Goal: Task Accomplishment & Management: Complete application form

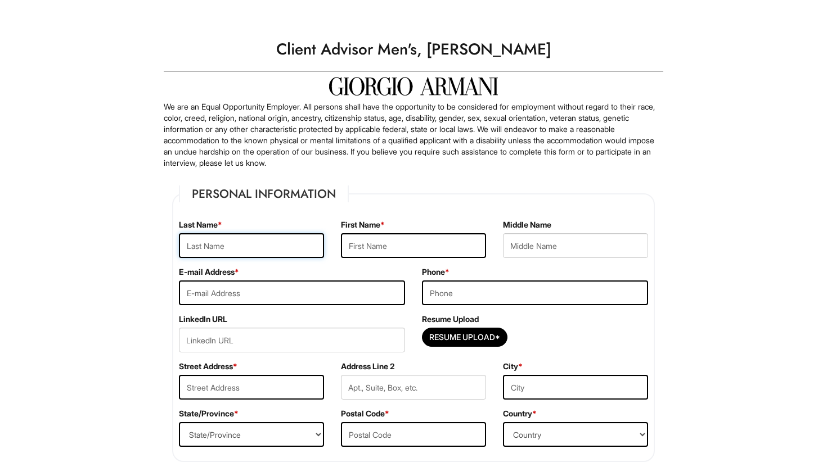
click at [287, 245] on input "text" at bounding box center [251, 245] width 145 height 25
type input "Conversano"
type input "Maya"
click at [339, 282] on input "email" at bounding box center [292, 293] width 226 height 25
click at [340, 293] on input "email" at bounding box center [292, 293] width 226 height 25
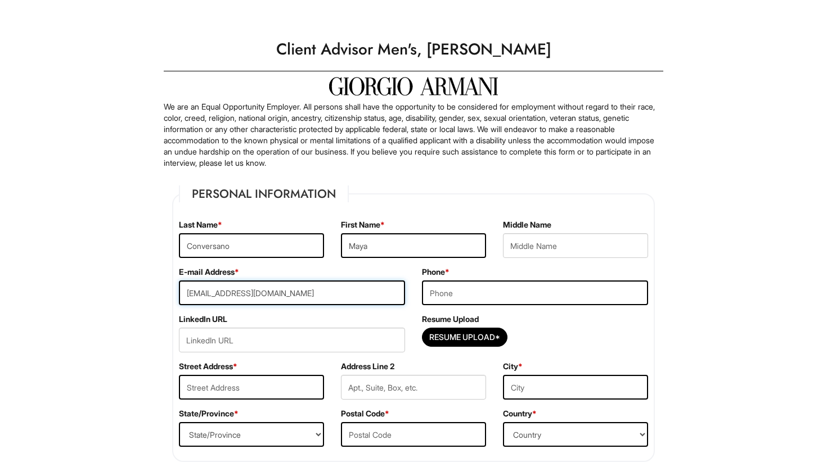
type input "[EMAIL_ADDRESS][DOMAIN_NAME]"
click at [488, 303] on input "tel" at bounding box center [535, 293] width 226 height 25
type input "7205639955"
click at [331, 337] on input "url" at bounding box center [292, 340] width 226 height 25
click at [363, 335] on input "url" at bounding box center [292, 340] width 226 height 25
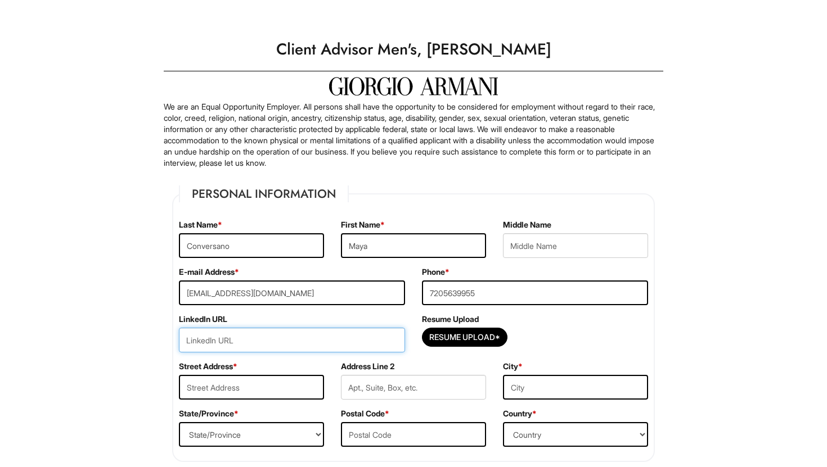
paste input "[URL][DOMAIN_NAME]"
type input "[URL][DOMAIN_NAME]"
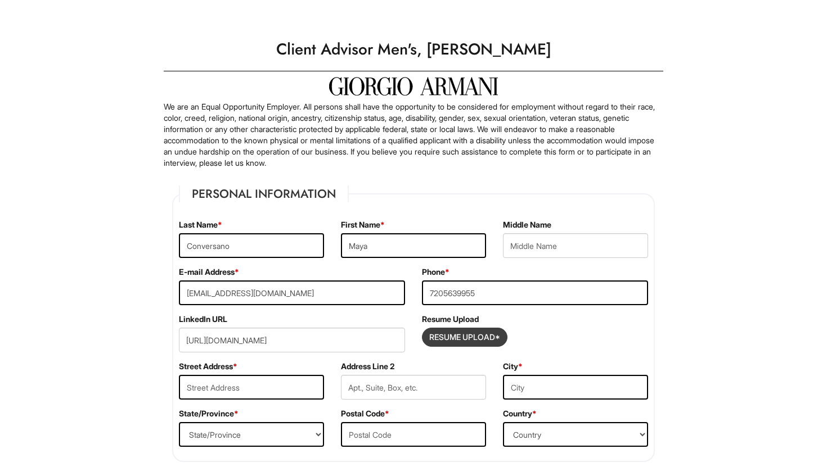
click at [456, 343] on input "Resume Upload*" at bounding box center [464, 337] width 84 height 18
type input "C:\fakepath\Resume.Maya.Conversano.pdf"
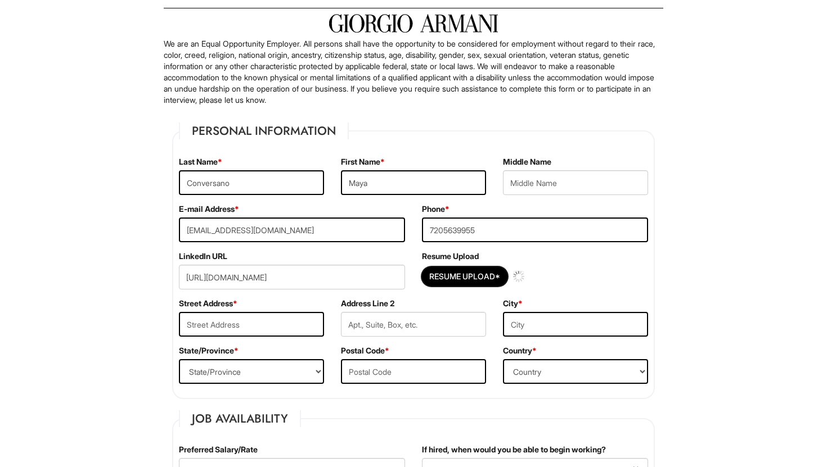
scroll to position [273, 0]
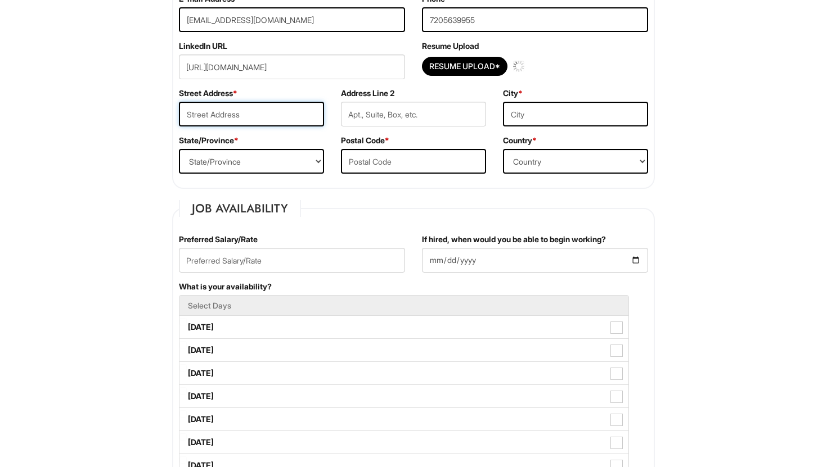
click at [248, 115] on input "text" at bounding box center [251, 114] width 145 height 25
type input "[STREET_ADDRESS]"
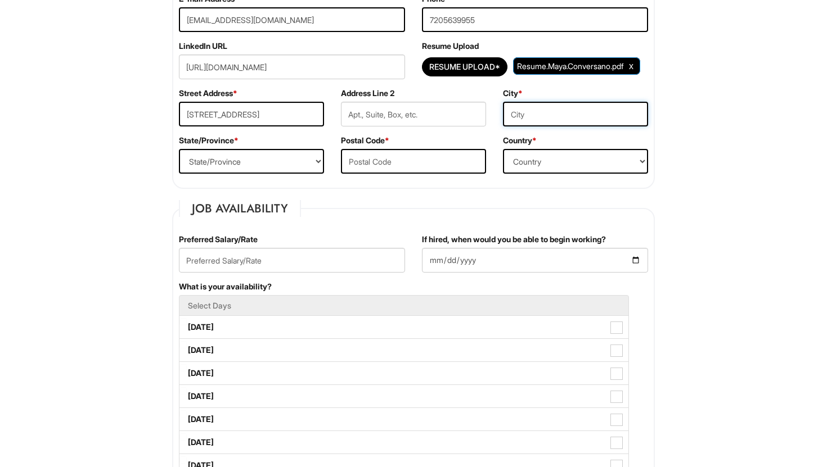
type input "[US_STATE]"
select select "NY"
type input "11237"
select select "[GEOGRAPHIC_DATA]"
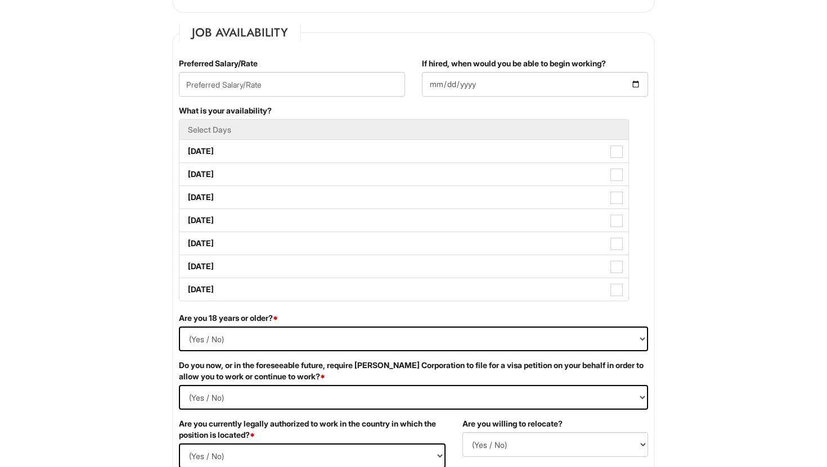
scroll to position [457, 0]
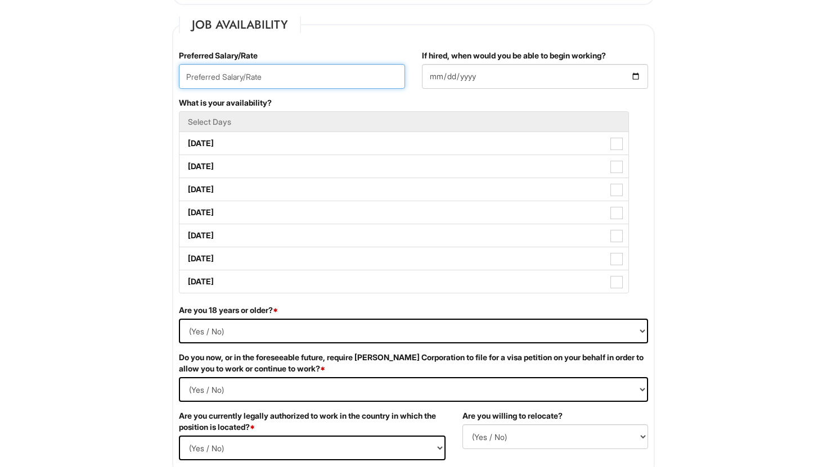
click at [271, 72] on input "text" at bounding box center [292, 76] width 226 height 25
type input "48000"
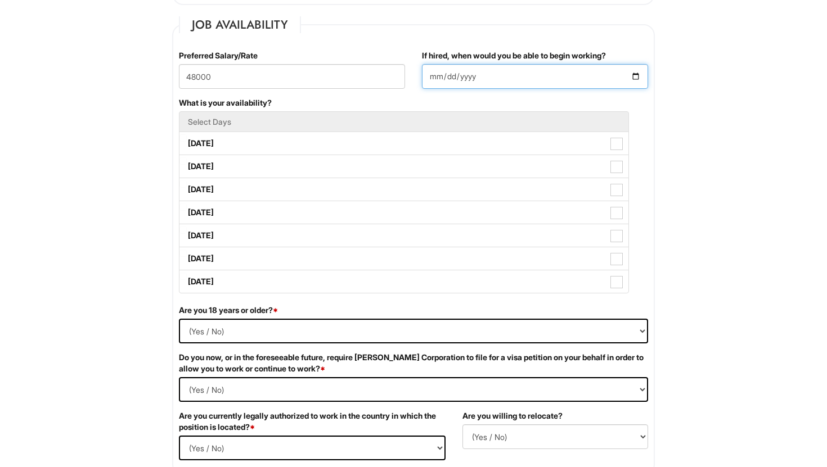
click at [522, 76] on input "If hired, when would you be able to begin working?" at bounding box center [535, 76] width 226 height 25
click at [638, 78] on input "If hired, when would you be able to begin working?" at bounding box center [535, 76] width 226 height 25
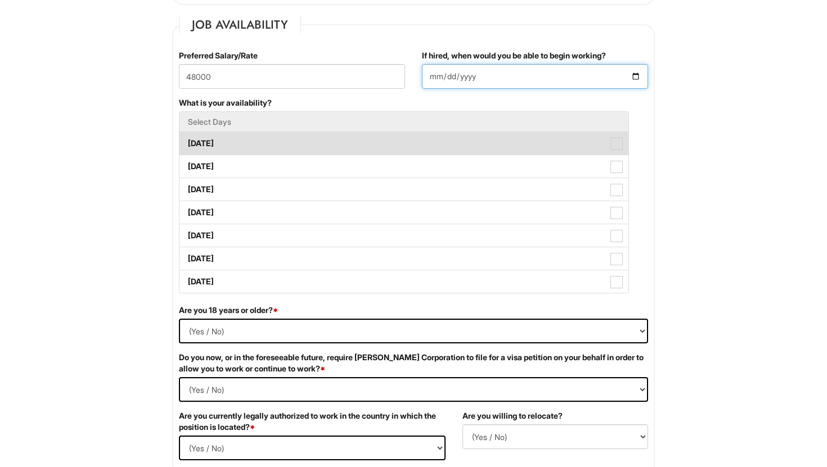
type input "[DATE]"
click at [352, 142] on label "[DATE]" at bounding box center [403, 143] width 449 height 22
click at [187, 142] on Available_Monday "[DATE]" at bounding box center [182, 137] width 7 height 7
checkbox Available_Monday "true"
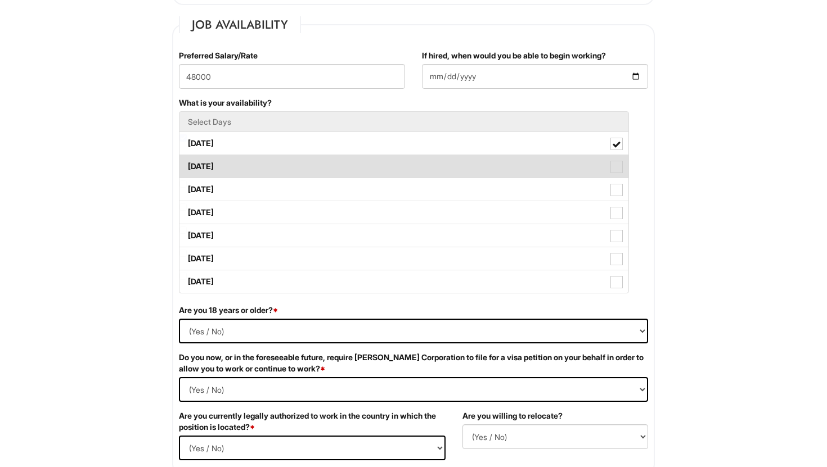
click at [362, 165] on label "[DATE]" at bounding box center [403, 166] width 449 height 22
click at [187, 165] on Available_Tuesday "[DATE]" at bounding box center [182, 160] width 7 height 7
checkbox Available_Tuesday "true"
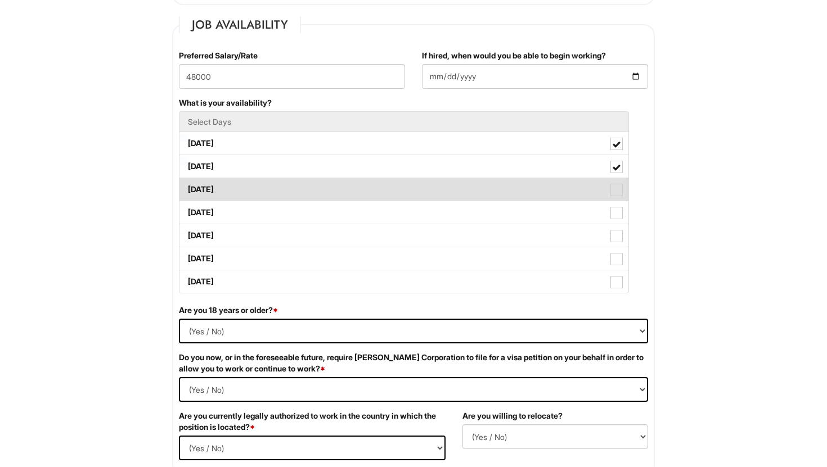
click at [373, 188] on label "[DATE]" at bounding box center [403, 189] width 449 height 22
click at [187, 188] on Available_Wednesday "[DATE]" at bounding box center [182, 184] width 7 height 7
checkbox Available_Wednesday "true"
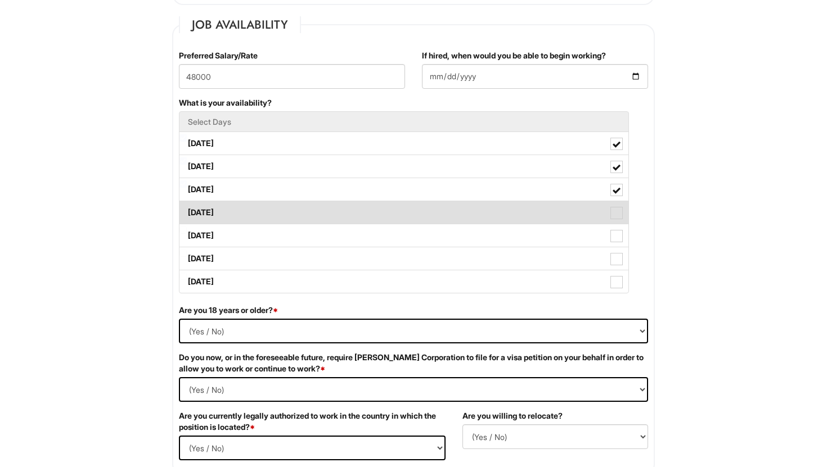
click at [377, 213] on label "[DATE]" at bounding box center [403, 212] width 449 height 22
click at [187, 211] on Available_Thursday "[DATE]" at bounding box center [182, 207] width 7 height 7
checkbox Available_Thursday "true"
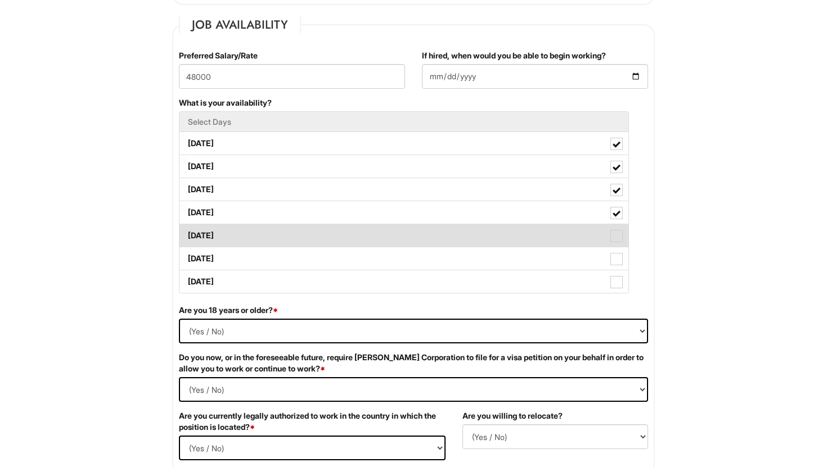
click at [381, 232] on label "[DATE]" at bounding box center [403, 235] width 449 height 22
click at [187, 232] on Available_Friday "[DATE]" at bounding box center [182, 230] width 7 height 7
checkbox Available_Friday "true"
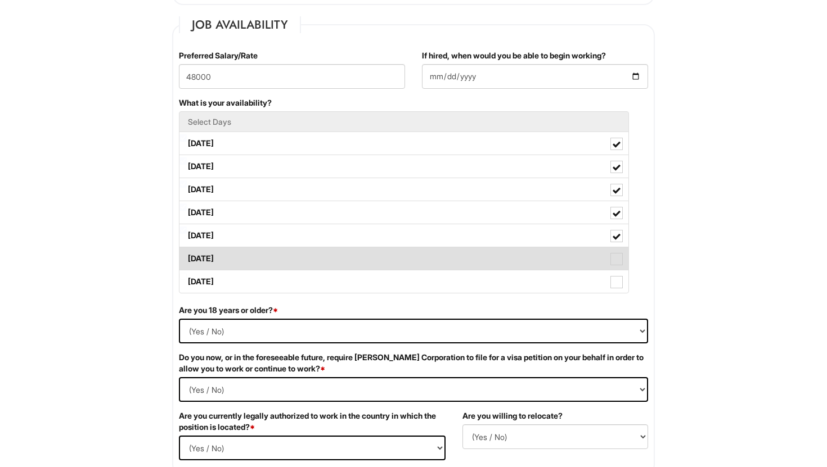
click at [388, 267] on label "[DATE]" at bounding box center [403, 258] width 449 height 22
click at [187, 257] on Available_Saturday "[DATE]" at bounding box center [182, 253] width 7 height 7
checkbox Available_Saturday "true"
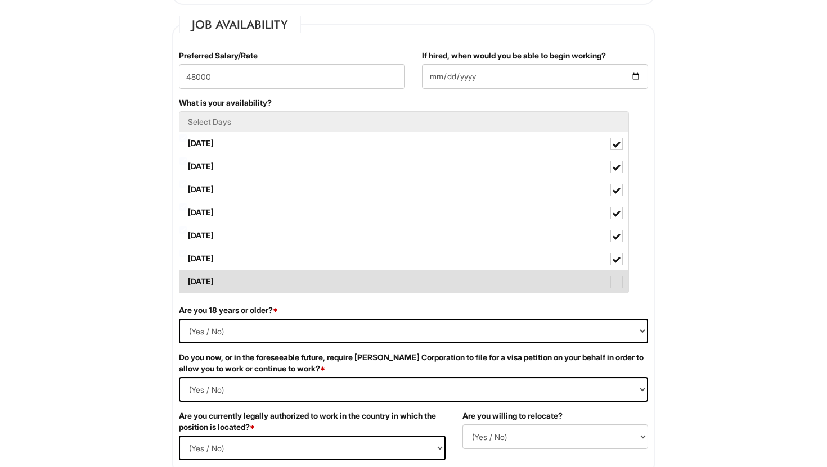
click at [393, 282] on label "[DATE]" at bounding box center [403, 282] width 449 height 22
click at [187, 280] on Available_Sunday "[DATE]" at bounding box center [182, 276] width 7 height 7
checkbox Available_Sunday "true"
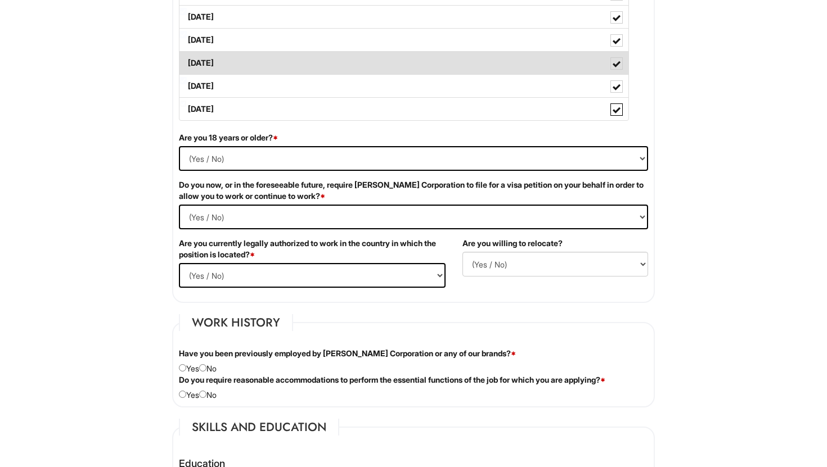
scroll to position [767, 0]
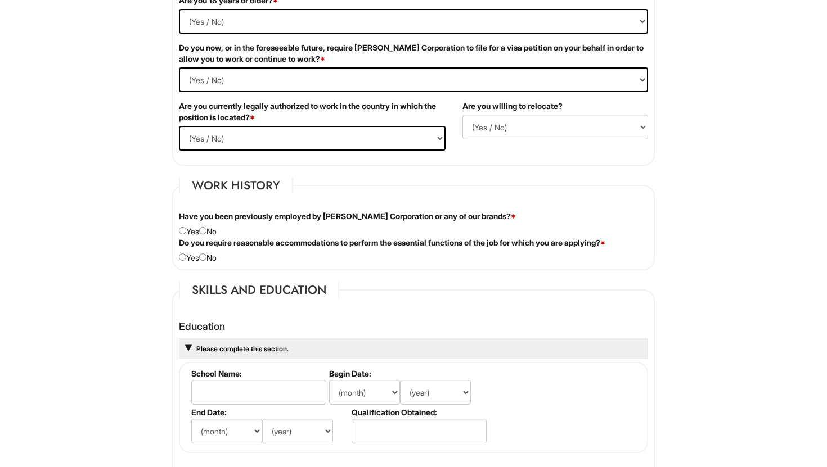
click at [386, 239] on label "Do you require reasonable accommodations to perform the essential functions of …" at bounding box center [392, 242] width 426 height 11
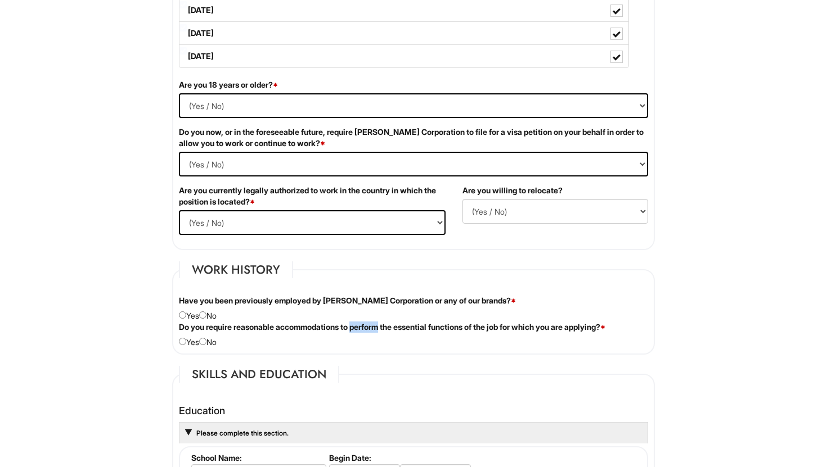
scroll to position [679, 0]
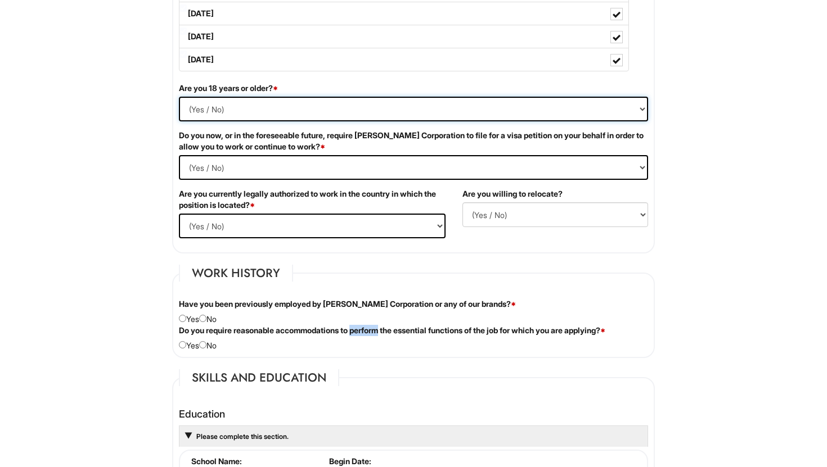
click at [198, 110] on select "(Yes / No) Yes No" at bounding box center [413, 109] width 469 height 25
select select "Yes"
click at [179, 97] on select "(Yes / No) Yes No" at bounding box center [413, 109] width 469 height 25
click at [222, 166] on Required "(Yes / No) Yes No" at bounding box center [413, 167] width 469 height 25
select Required "No"
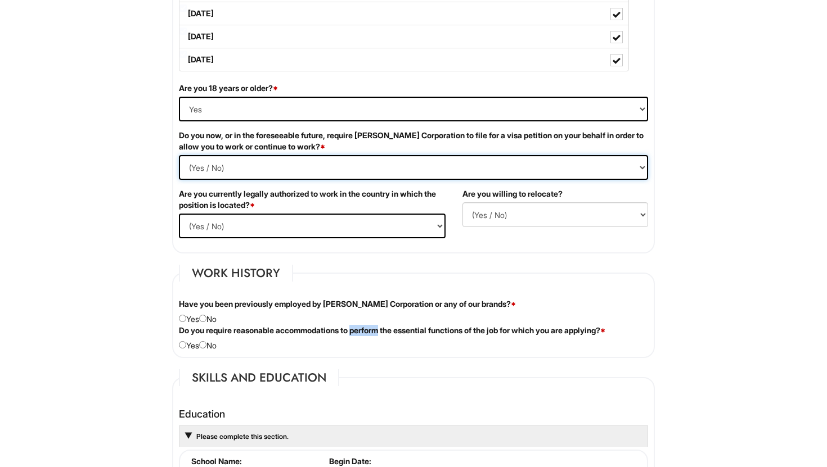
click at [179, 155] on Required "(Yes / No) Yes No" at bounding box center [413, 167] width 469 height 25
click at [241, 218] on select "(Yes / No) Yes No" at bounding box center [312, 226] width 267 height 25
select select "Yes"
click at [179, 214] on select "(Yes / No) Yes No" at bounding box center [312, 226] width 267 height 25
click at [570, 209] on select "(Yes / No) No Yes" at bounding box center [555, 214] width 186 height 25
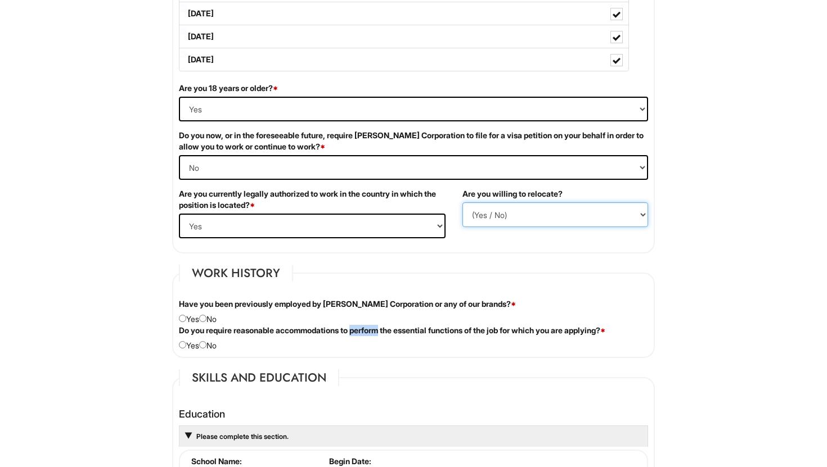
select select "Y"
click at [462, 202] on select "(Yes / No) No Yes" at bounding box center [555, 214] width 186 height 25
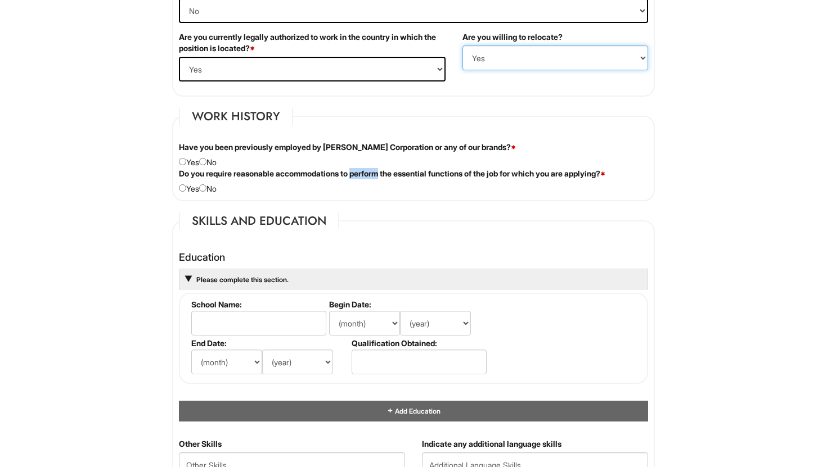
scroll to position [862, 0]
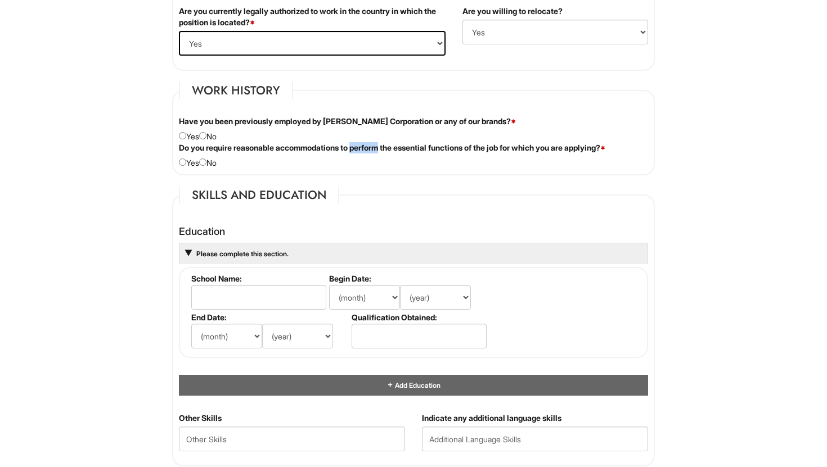
click at [424, 264] on div "Please complete this section." at bounding box center [413, 253] width 469 height 21
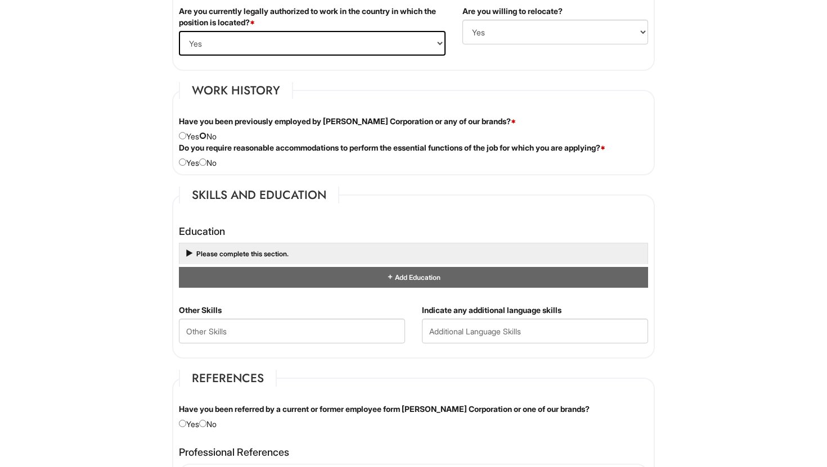
click at [206, 135] on input "radio" at bounding box center [202, 135] width 7 height 7
radio input "true"
click at [211, 163] on div "Do you require reasonable accommodations to perform the essential functions of …" at bounding box center [413, 155] width 486 height 26
click at [206, 164] on input "radio" at bounding box center [202, 162] width 7 height 7
radio input "true"
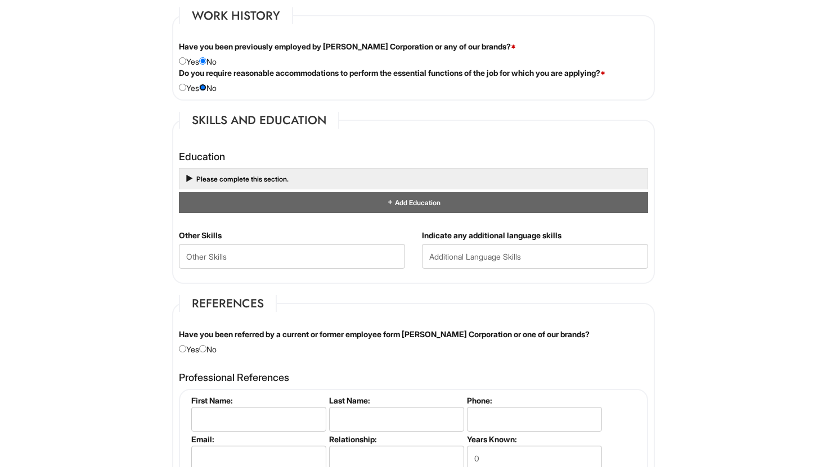
scroll to position [1041, 0]
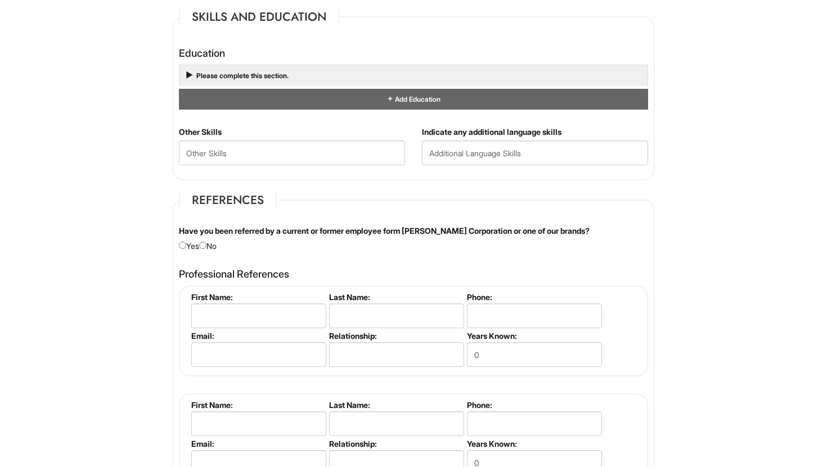
click at [237, 232] on label "Have you been referred by a current or former employee form [PERSON_NAME] Corpo…" at bounding box center [384, 231] width 411 height 11
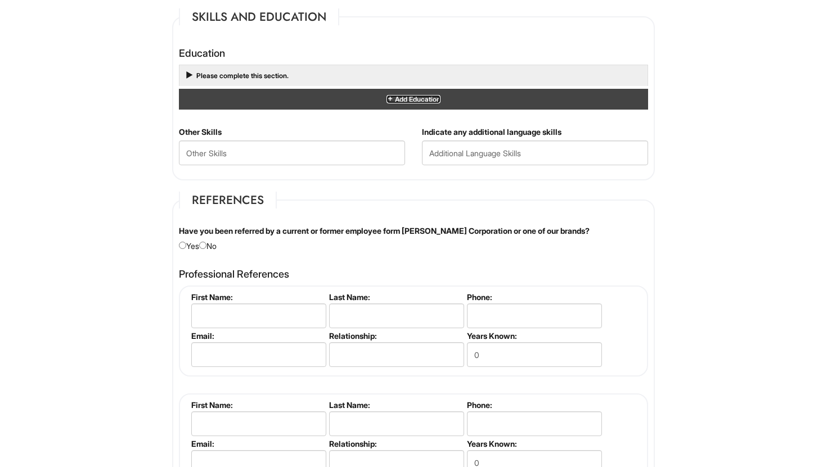
click at [391, 97] on span at bounding box center [389, 99] width 7 height 7
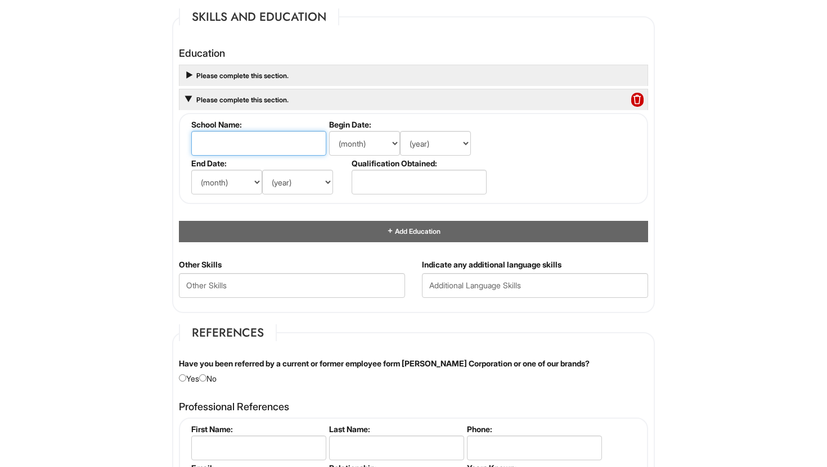
click at [286, 150] on input "text" at bounding box center [258, 143] width 135 height 25
click at [291, 143] on input "Savannah College of Art and Design" at bounding box center [258, 143] width 135 height 25
type input "Savannah College of Art & Design"
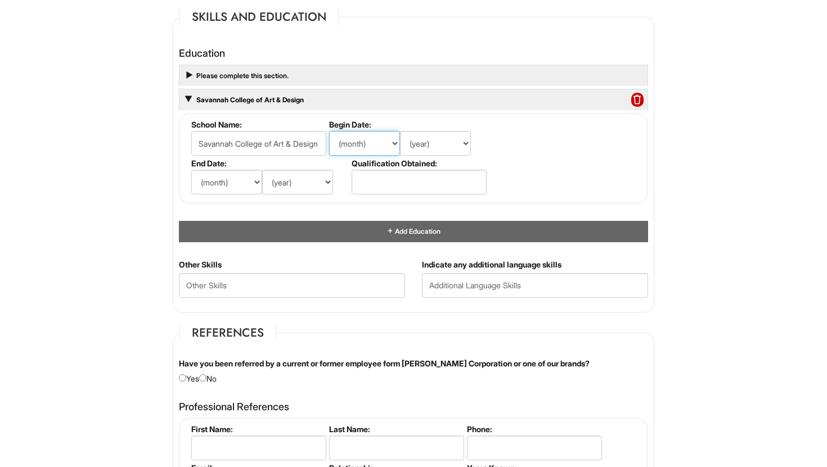
click at [361, 146] on select "(month) Jan Feb Mar Apr May Jun [DATE] Aug Sep Oct Nov Dec" at bounding box center [364, 143] width 71 height 25
select select "8"
click at [329, 131] on select "(month) Jan Feb Mar Apr May Jun [DATE] Aug Sep Oct Nov Dec" at bounding box center [364, 143] width 71 height 25
click at [448, 133] on select "(year) 2029 2028 2027 2026 2025 2024 2023 2022 2021 2020 2019 2018 2017 2016 20…" at bounding box center [435, 143] width 71 height 25
select select "2017"
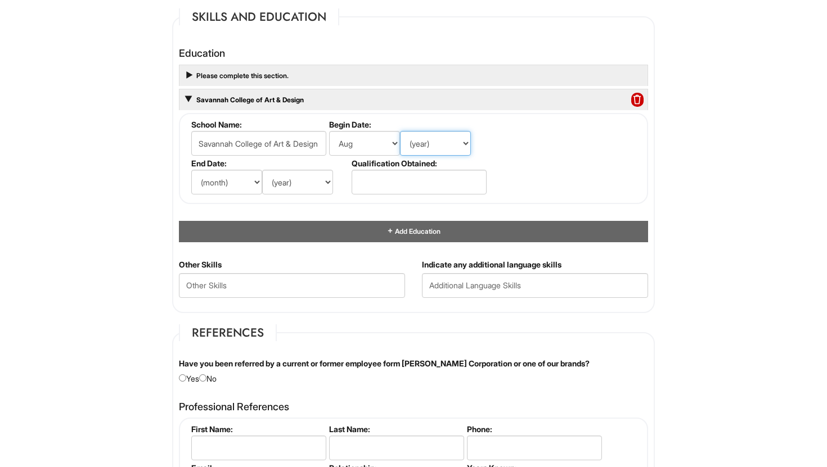
click at [400, 131] on select "(year) 2029 2028 2027 2026 2025 2024 2023 2022 2021 2020 2019 2018 2017 2016 20…" at bounding box center [435, 143] width 71 height 25
click at [254, 188] on select "(month) Jan Feb Mar Apr May Jun [DATE] Aug Sep Oct Nov Dec" at bounding box center [226, 182] width 71 height 25
select select "5"
click at [191, 170] on select "(month) Jan Feb Mar Apr May Jun [DATE] Aug Sep Oct Nov Dec" at bounding box center [226, 182] width 71 height 25
click at [296, 187] on select "(year) 2029 2028 2027 2026 2025 2024 2023 2022 2021 2020 2019 2018 2017 2016 20…" at bounding box center [297, 182] width 71 height 25
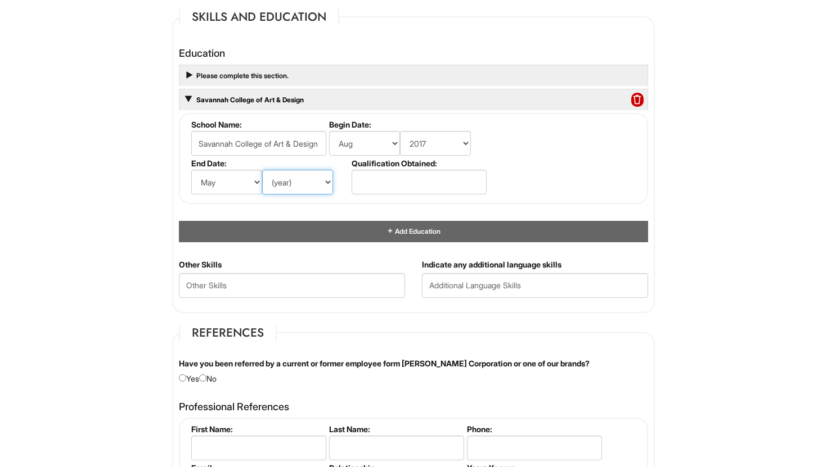
select select "2021"
click at [262, 170] on select "(year) 2029 2028 2027 2026 2025 2024 2023 2022 2021 2020 2019 2018 2017 2016 20…" at bounding box center [297, 182] width 71 height 25
click at [442, 178] on input "text" at bounding box center [419, 182] width 135 height 25
type input "BFA"
click at [651, 248] on div "Education Please complete this section. School Name: Begin Date: (month) Jan Fe…" at bounding box center [413, 150] width 486 height 217
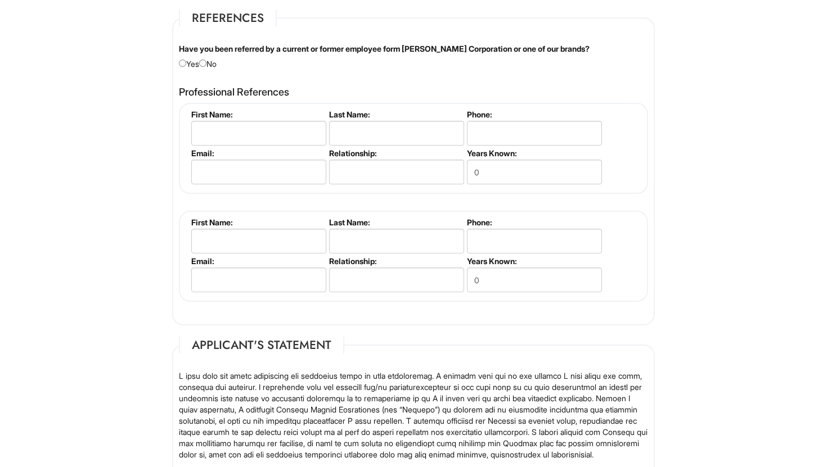
scroll to position [1361, 0]
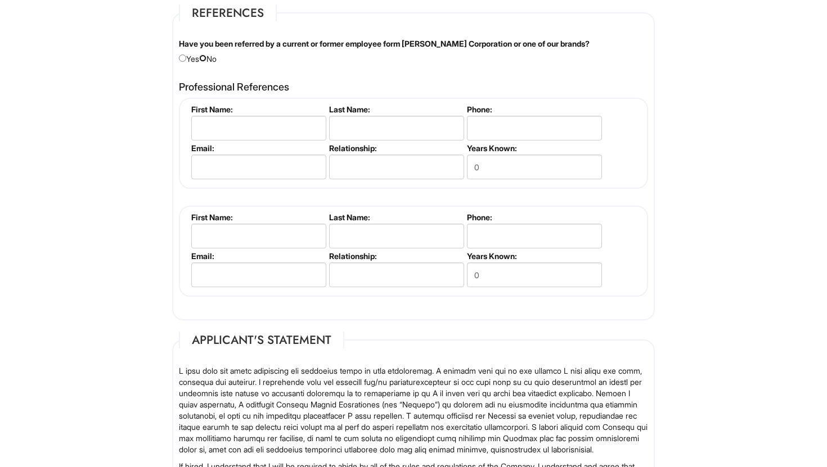
click at [206, 60] on input "radio" at bounding box center [202, 58] width 7 height 7
radio input "true"
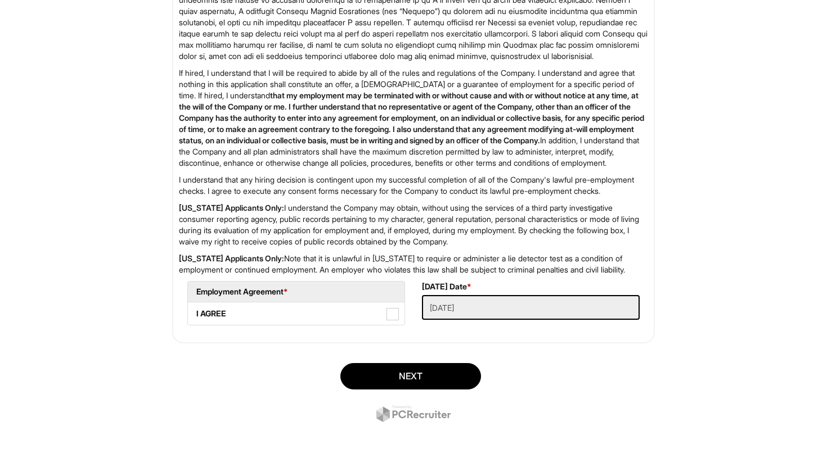
scroll to position [1799, 0]
click at [389, 314] on span at bounding box center [392, 314] width 12 height 12
click at [195, 312] on AGREE "I AGREE" at bounding box center [191, 308] width 7 height 7
checkbox AGREE "true"
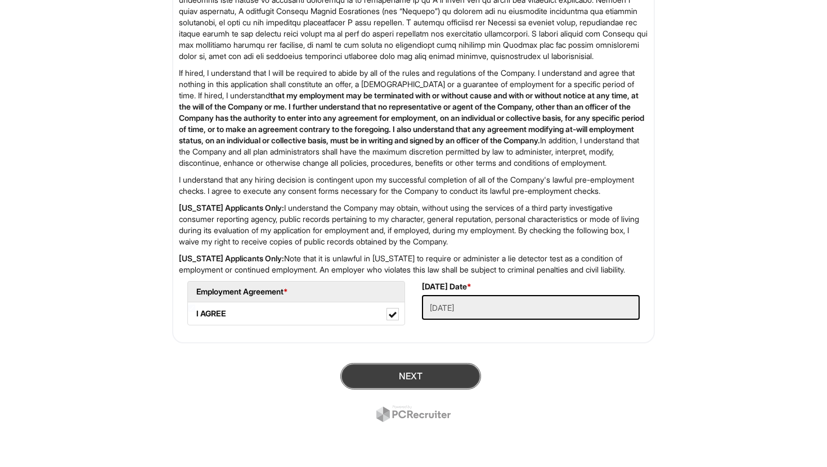
click at [431, 368] on button "Next" at bounding box center [410, 376] width 141 height 26
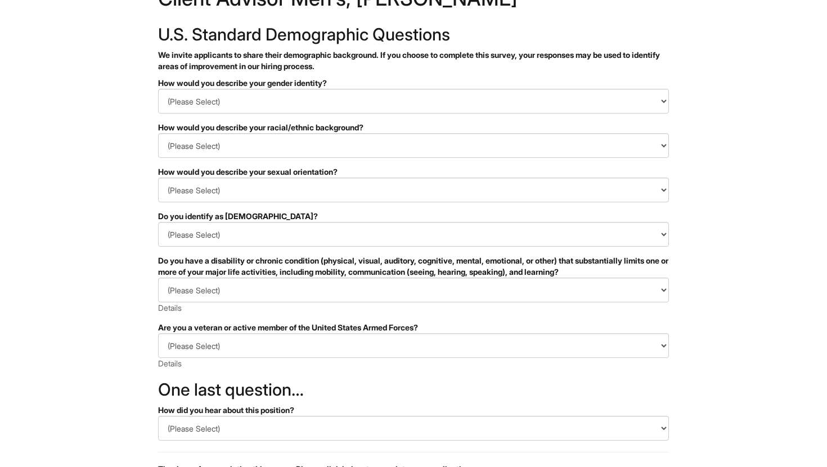
scroll to position [46, 0]
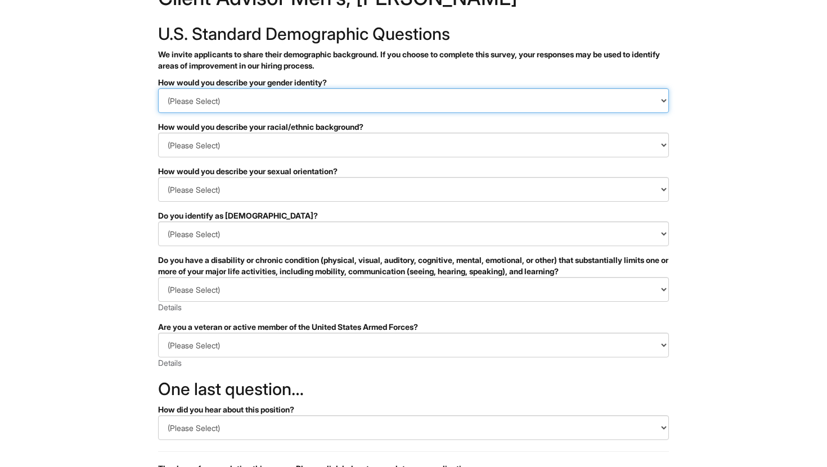
click at [196, 99] on select "(Please Select) Man Woman Non-binary I prefer to self-describe I don't wish to …" at bounding box center [413, 100] width 511 height 25
select select "Woman"
click at [158, 88] on select "(Please Select) Man Woman Non-binary I prefer to self-describe I don't wish to …" at bounding box center [413, 100] width 511 height 25
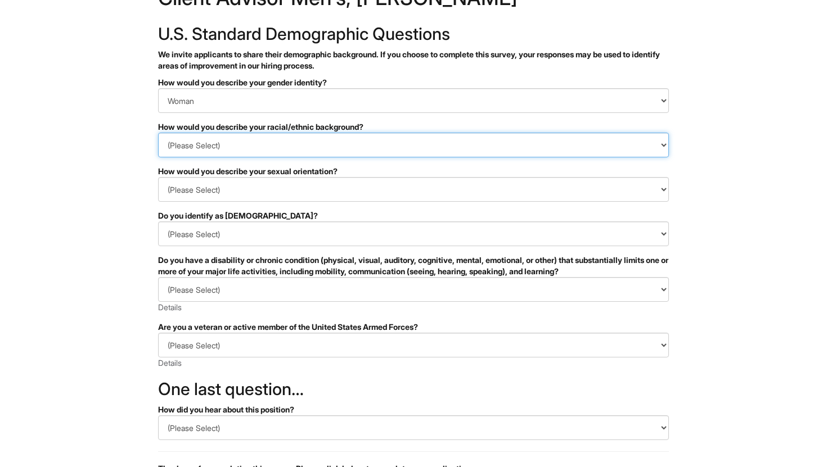
click at [193, 151] on select "(Please Select) Black or of African descent East Asian Hispanic, Latinx or of S…" at bounding box center [413, 145] width 511 height 25
select select "I don't wish to answer"
click at [158, 133] on select "(Please Select) Black or of African descent East Asian Hispanic, Latinx or of S…" at bounding box center [413, 145] width 511 height 25
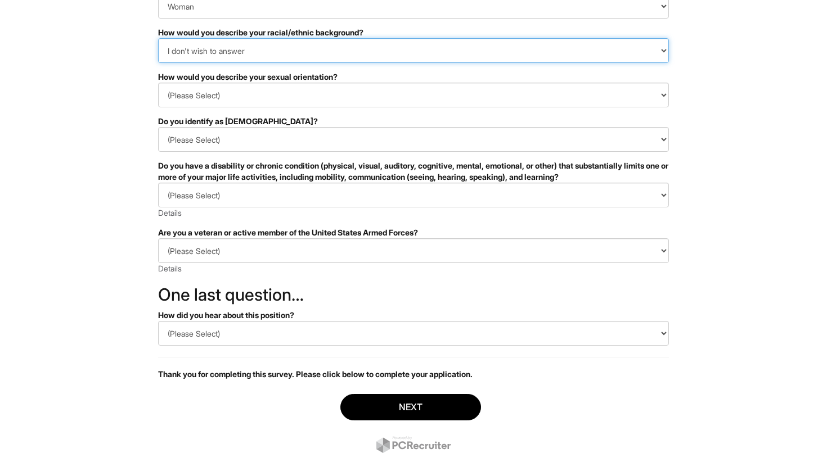
scroll to position [166, 0]
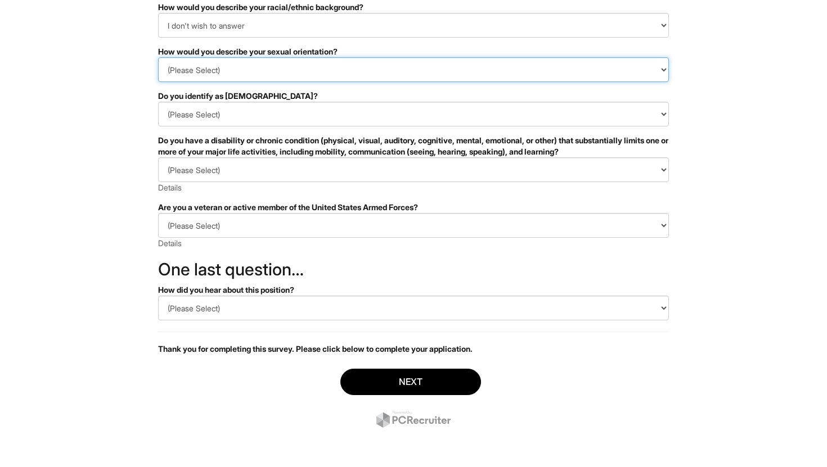
click at [211, 71] on select "(Please Select) Asexual Bisexual and/or pansexual Gay Heterosexual Lesbian Quee…" at bounding box center [413, 69] width 511 height 25
select select "I don't wish to answer"
click at [158, 57] on select "(Please Select) Asexual Bisexual and/or pansexual Gay Heterosexual Lesbian Quee…" at bounding box center [413, 69] width 511 height 25
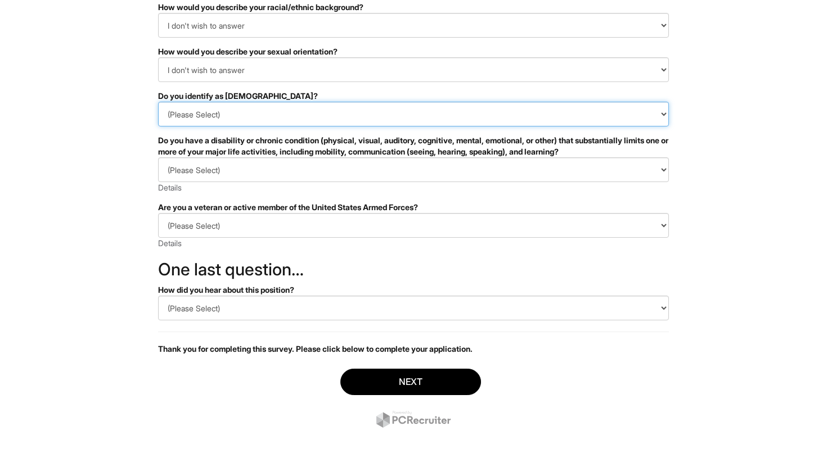
click at [191, 116] on select "(Please Select) Yes No I prefer to self-describe I don't wish to answer" at bounding box center [413, 114] width 511 height 25
select select "I don't wish to answer"
click at [158, 102] on select "(Please Select) Yes No I prefer to self-describe I don't wish to answer" at bounding box center [413, 114] width 511 height 25
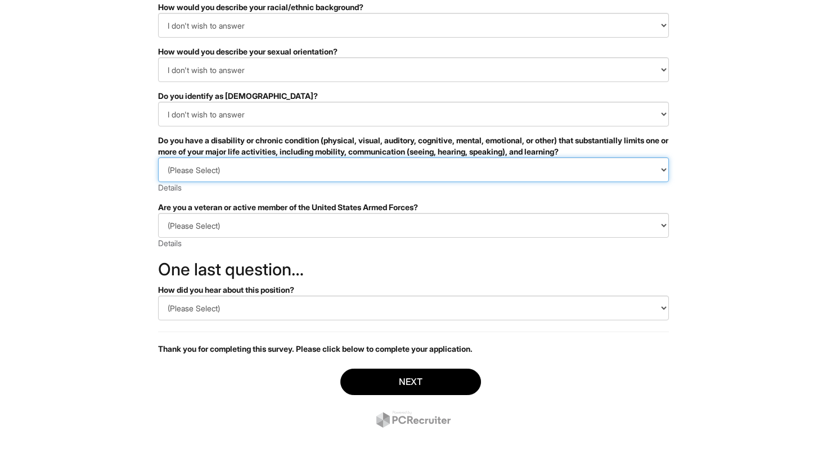
click at [181, 162] on select "(Please Select) YES, I HAVE A DISABILITY (or previously had a disability) NO, I…" at bounding box center [413, 169] width 511 height 25
select select "I DON'T WISH TO ANSWER"
click at [158, 157] on select "(Please Select) YES, I HAVE A DISABILITY (or previously had a disability) NO, I…" at bounding box center [413, 169] width 511 height 25
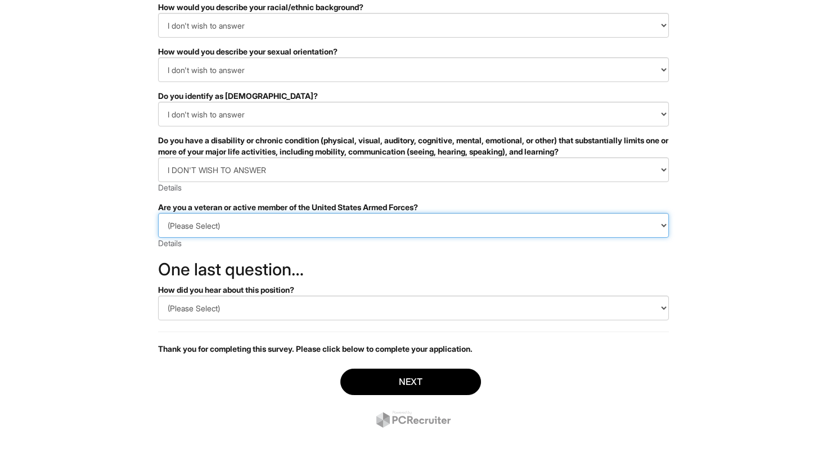
click at [187, 226] on select "(Please Select) I IDENTIFY AS ONE OR MORE OF THE CLASSIFICATIONS OF PROTECTED V…" at bounding box center [413, 225] width 511 height 25
select select "I PREFER NOT TO ANSWER"
click at [158, 213] on select "(Please Select) I IDENTIFY AS ONE OR MORE OF THE CLASSIFICATIONS OF PROTECTED V…" at bounding box center [413, 225] width 511 height 25
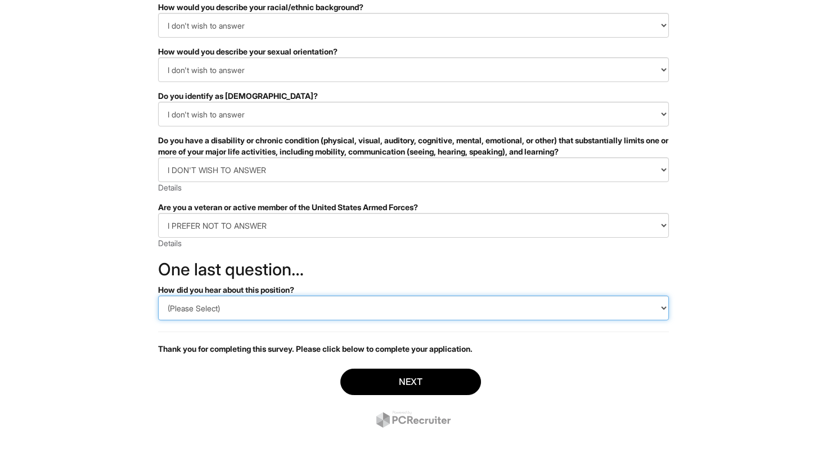
click at [198, 309] on select "(Please Select) CareerBuilder Indeed LinkedIn Monster Referral Other" at bounding box center [413, 308] width 511 height 25
select select "LinkedIn"
click at [158, 296] on select "(Please Select) CareerBuilder Indeed LinkedIn Monster Referral Other" at bounding box center [413, 308] width 511 height 25
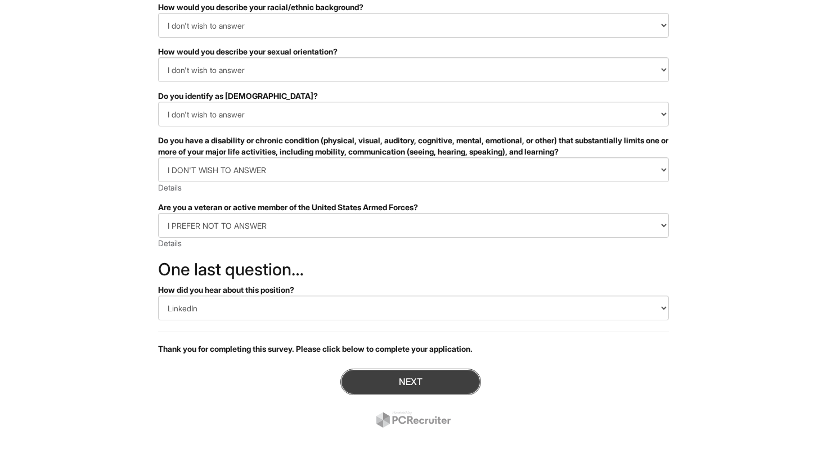
click at [395, 385] on button "Next" at bounding box center [410, 382] width 141 height 26
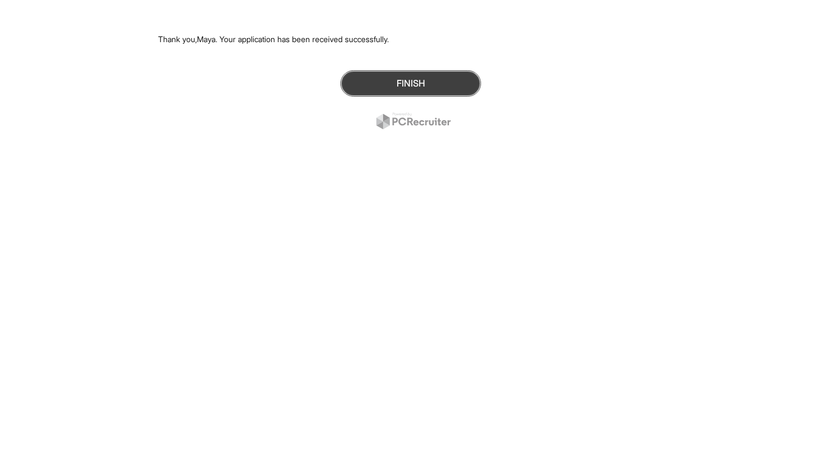
click at [394, 89] on button "Finish" at bounding box center [410, 83] width 141 height 26
